Goal: Information Seeking & Learning: Learn about a topic

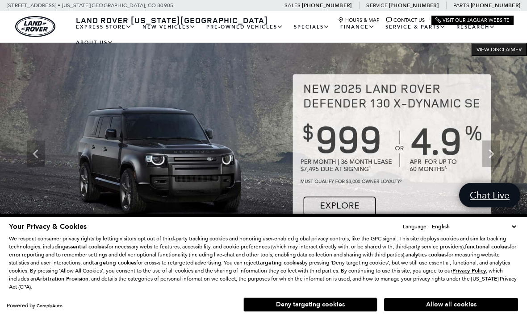
click at [316, 309] on button "Deny targeting cookies" at bounding box center [310, 305] width 134 height 14
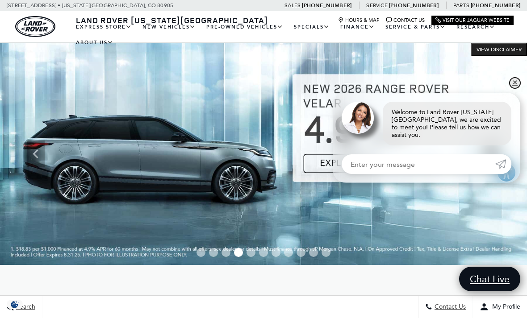
click at [512, 88] on link "✕" at bounding box center [514, 83] width 11 height 11
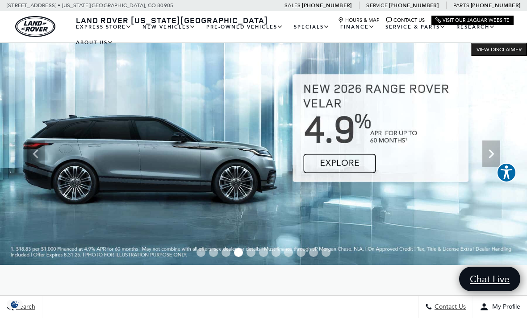
click at [485, 156] on icon "Next" at bounding box center [491, 154] width 18 height 18
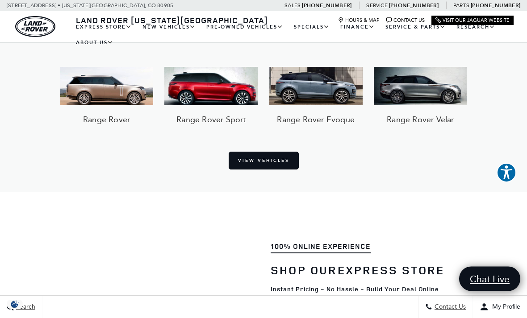
scroll to position [677, 0]
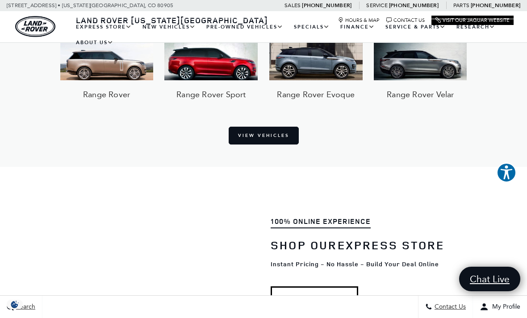
click at [0, 0] on link "View All Pre-Owned Vehicles" at bounding box center [0, 0] width 0 height 0
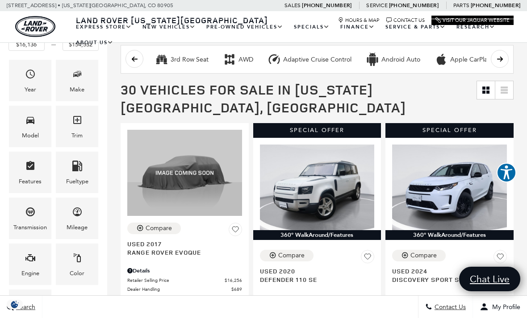
scroll to position [124, 0]
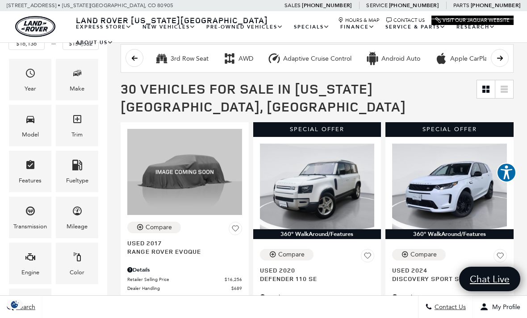
click at [27, 125] on icon "Model" at bounding box center [30, 119] width 11 height 11
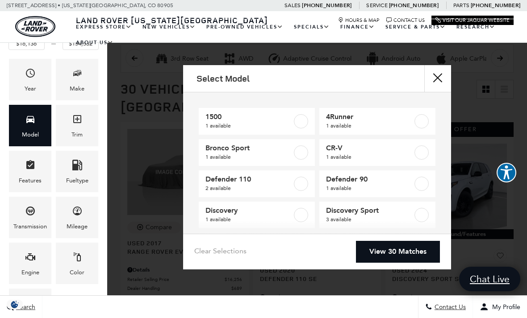
click at [304, 184] on label at bounding box center [301, 184] width 14 height 14
type input "$42,276"
type input "$59,761"
checkbox input "true"
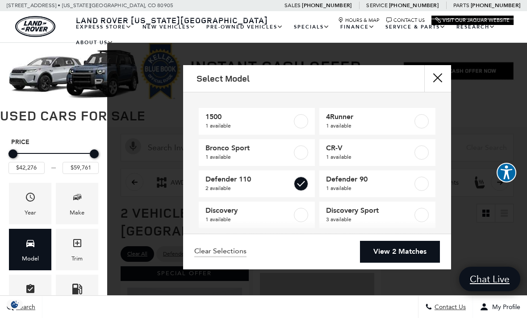
scroll to position [2, 0]
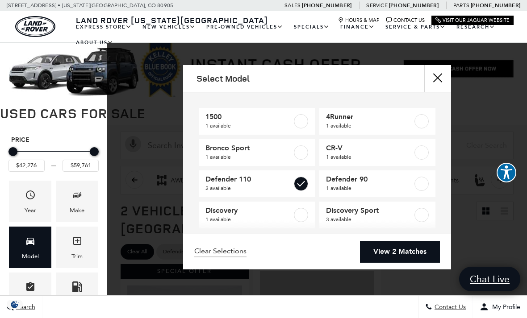
click at [414, 263] on link "View 2 Matches" at bounding box center [400, 252] width 80 height 22
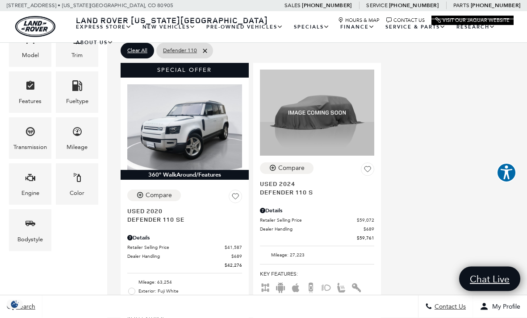
scroll to position [203, 0]
click at [0, 0] on link "Defender 110" at bounding box center [0, 0] width 0 height 0
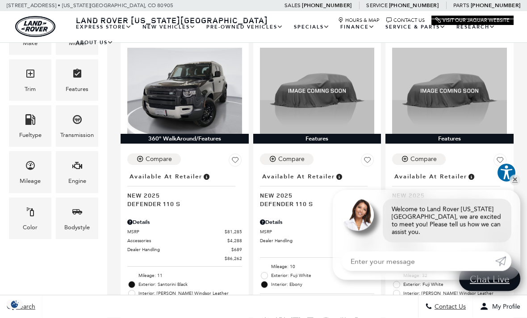
scroll to position [197, 0]
click at [515, 186] on link "✕" at bounding box center [514, 180] width 11 height 11
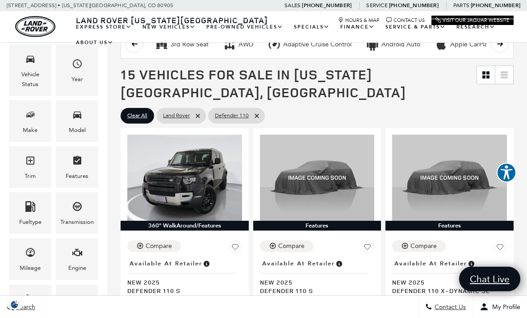
scroll to position [112, 0]
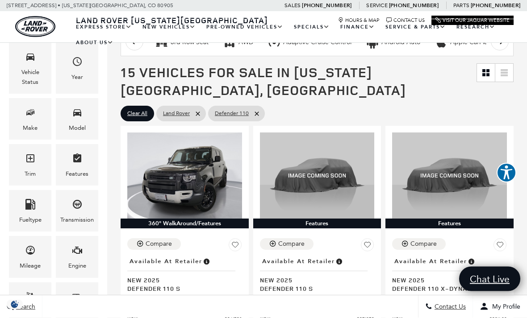
click at [511, 76] on link at bounding box center [504, 73] width 18 height 18
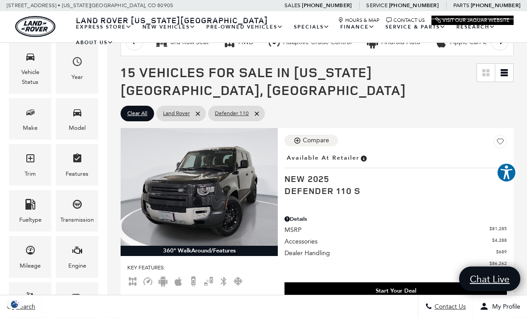
scroll to position [112, 0]
click at [489, 75] on link "Grid View" at bounding box center [486, 73] width 18 height 18
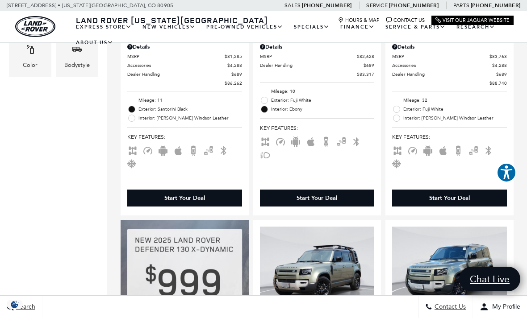
scroll to position [356, 0]
